Goal: Information Seeking & Learning: Learn about a topic

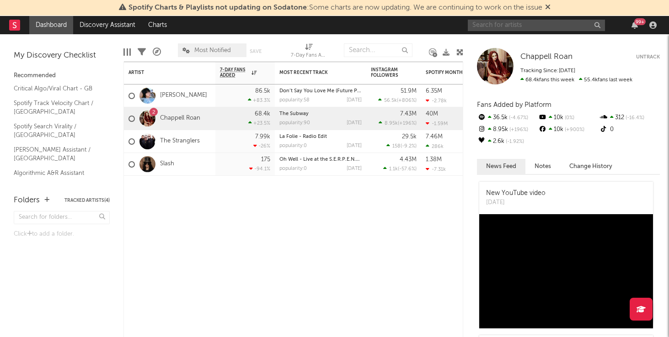
click at [533, 22] on input "text" at bounding box center [536, 25] width 137 height 11
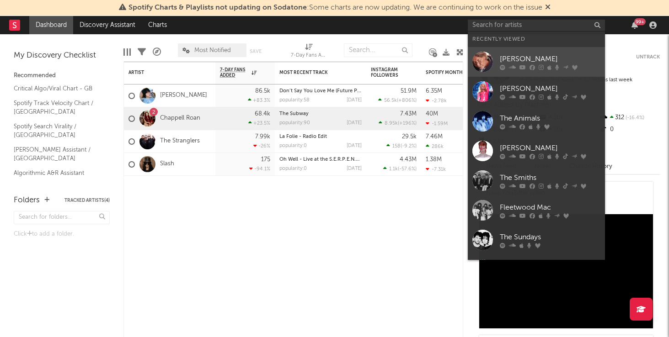
click at [524, 58] on div "[PERSON_NAME]" at bounding box center [550, 58] width 101 height 11
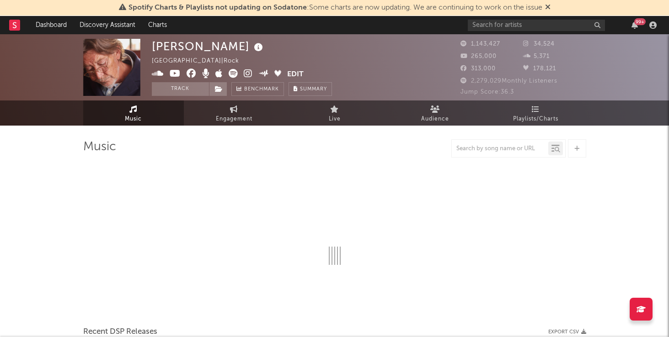
select select "6m"
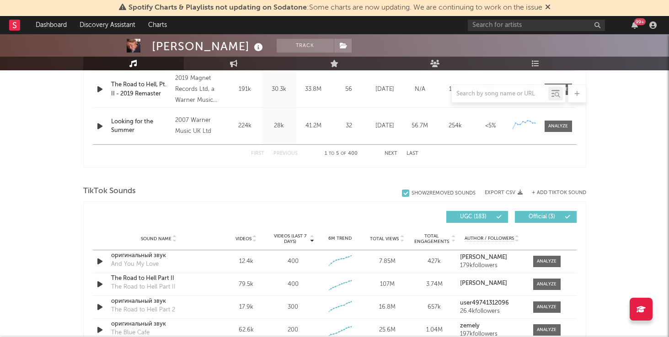
scroll to position [532, 0]
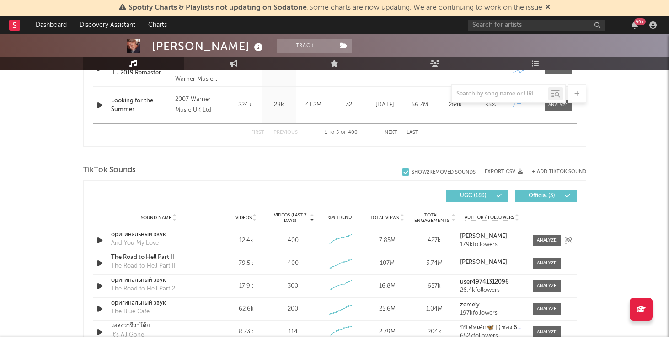
click at [142, 238] on div "оригинальный звук" at bounding box center [159, 234] width 96 height 9
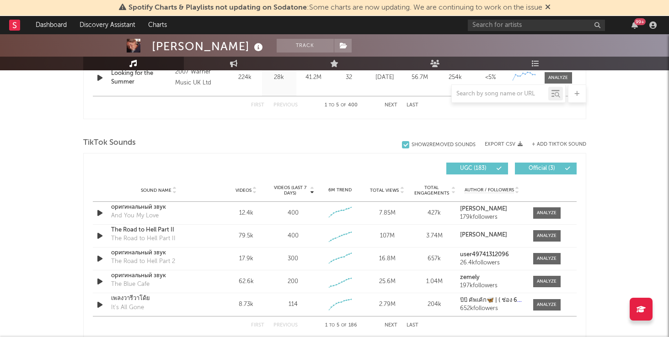
scroll to position [560, 0]
click at [148, 229] on div "The Road to Hell Part II" at bounding box center [159, 229] width 96 height 9
click at [156, 299] on div "เพลงวารีวาโด้ย" at bounding box center [159, 298] width 96 height 9
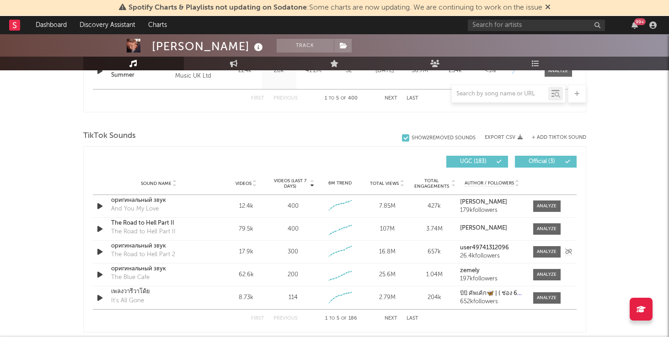
scroll to position [567, 0]
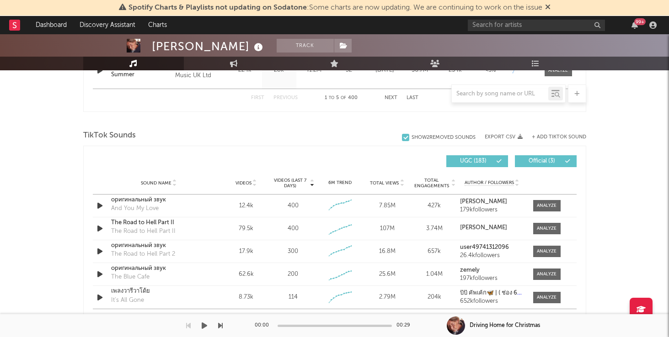
click at [388, 315] on div "00:00 00:29" at bounding box center [335, 325] width 160 height 23
click at [395, 315] on div "00:00 00:29" at bounding box center [335, 325] width 160 height 23
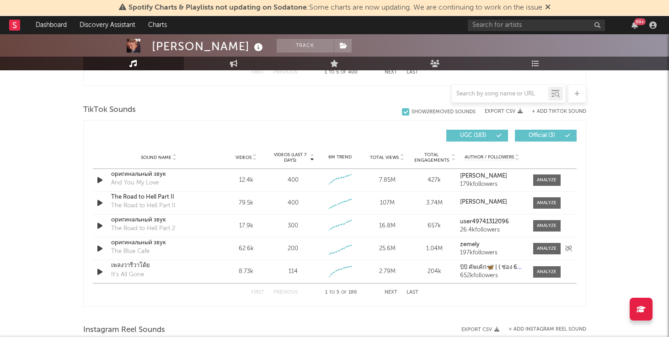
scroll to position [614, 0]
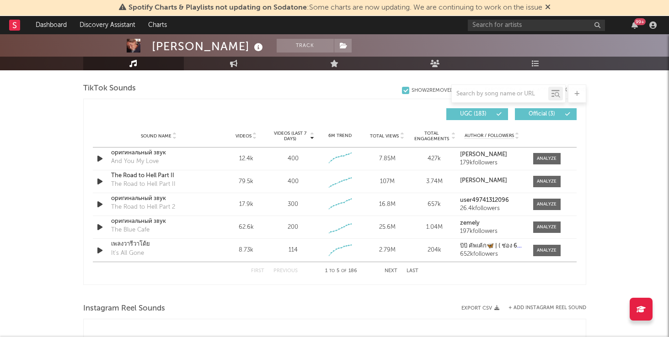
click at [384, 267] on div "First Previous 1 to 5 of 186 Next Last" at bounding box center [334, 271] width 167 height 18
click at [389, 270] on button "Next" at bounding box center [390, 271] width 13 height 5
click at [99, 204] on icon "button" at bounding box center [100, 204] width 10 height 11
